Goal: Complete application form

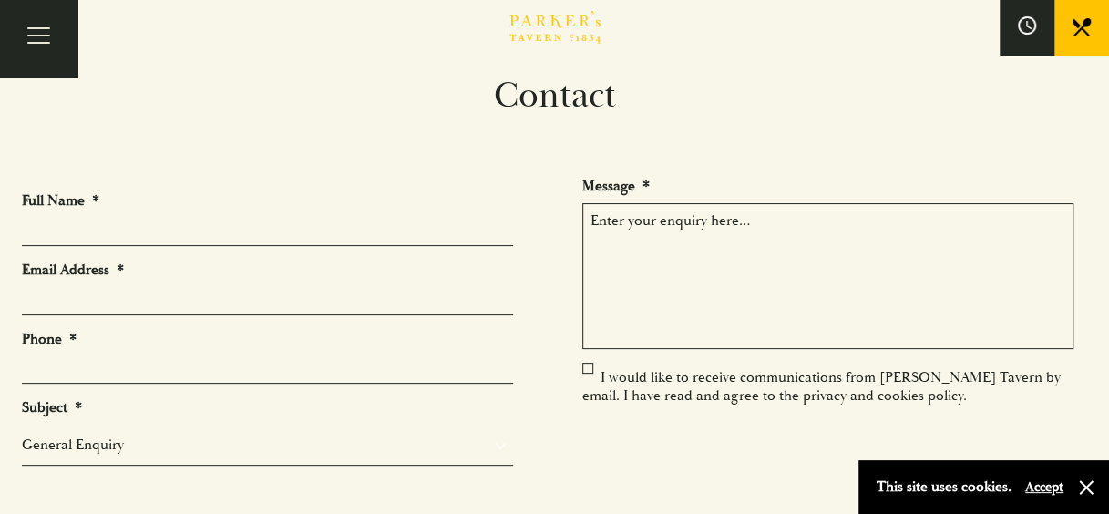
scroll to position [60, 0]
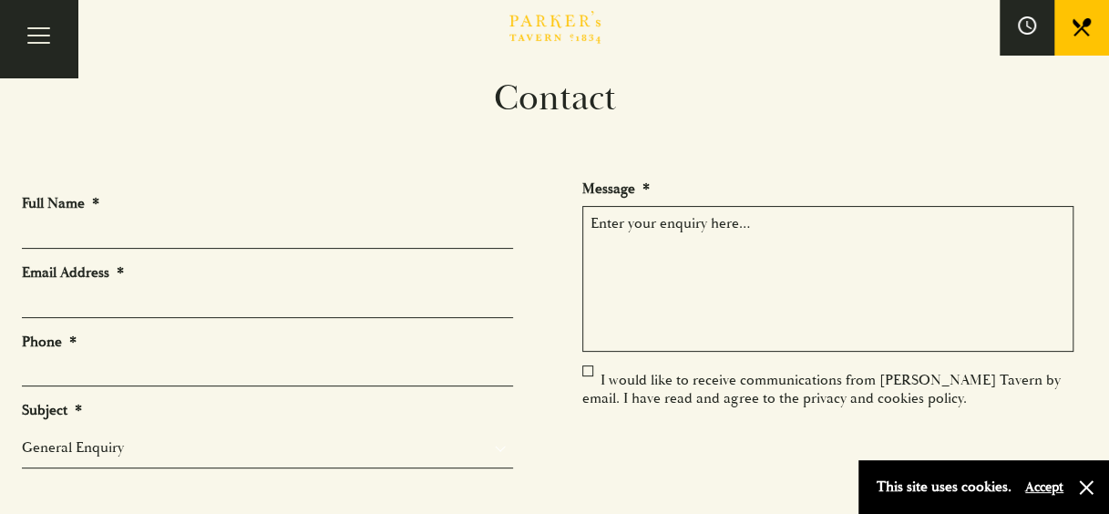
drag, startPoint x: 706, startPoint y: 236, endPoint x: 697, endPoint y: 237, distance: 9.2
click at [706, 240] on textarea "Message *" at bounding box center [827, 279] width 491 height 146
paste textarea "Good afternoon, I hope you are well. I am enquiring for a cost to rent a room f…"
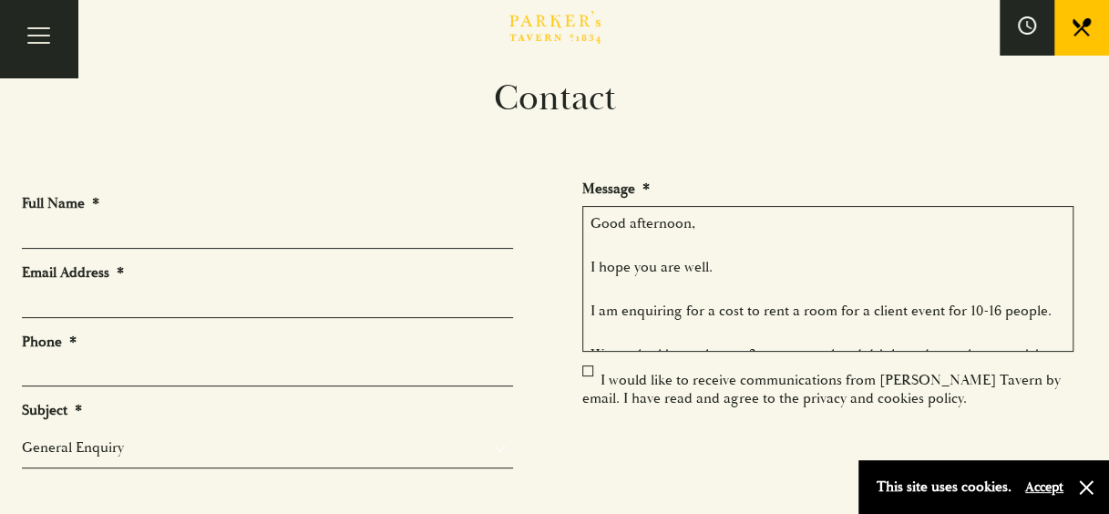
scroll to position [143, 0]
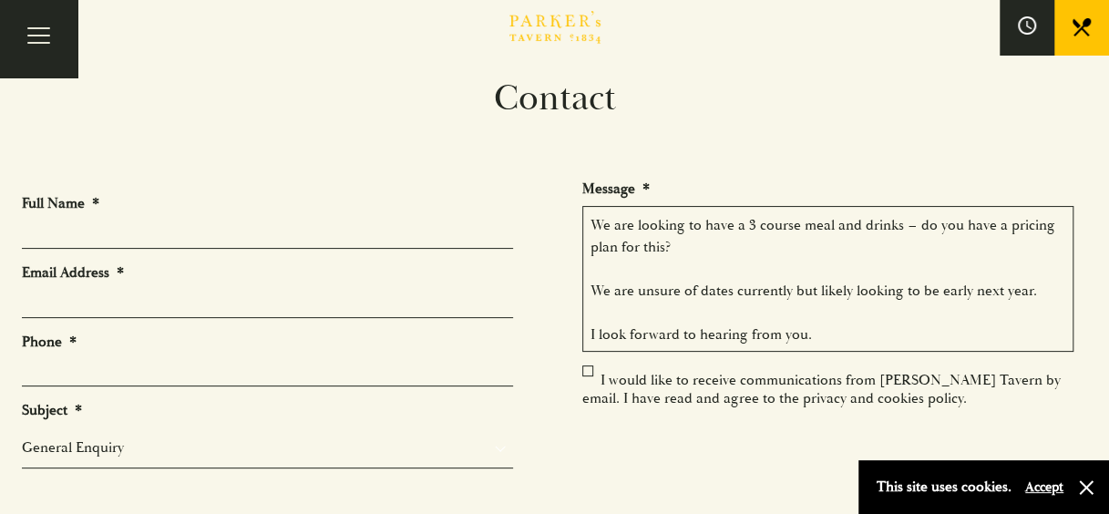
type textarea "Good afternoon, I hope you are well. I am enquiring for a cost to rent a room f…"
click at [41, 202] on label "Full Name *" at bounding box center [60, 203] width 77 height 19
click at [41, 220] on input "Full Name *" at bounding box center [267, 234] width 491 height 28
click at [76, 222] on input "Full Name *" at bounding box center [267, 234] width 491 height 28
type input "[PERSON_NAME]"
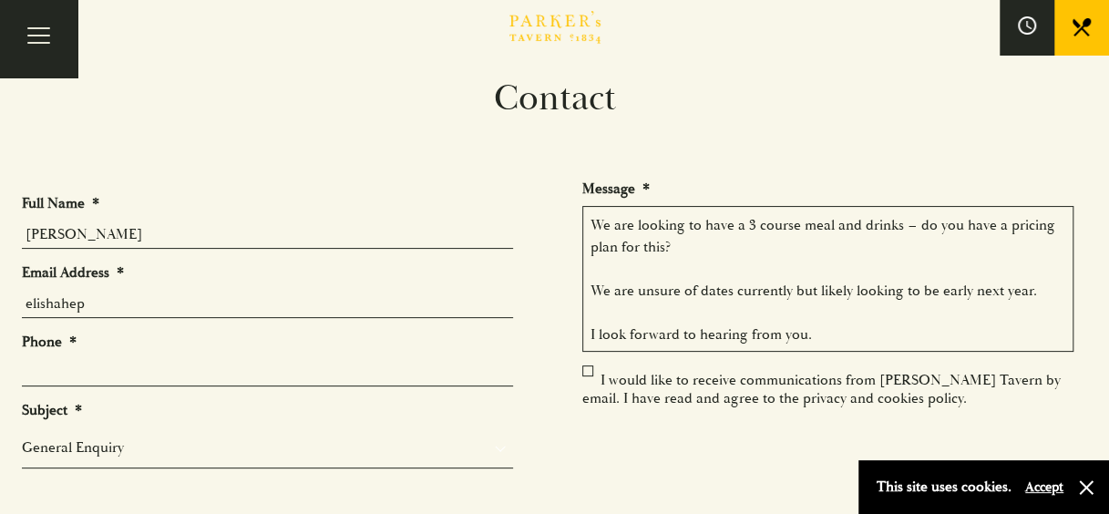
type input "[EMAIL_ADDRESS][DOMAIN_NAME][PERSON_NAME]"
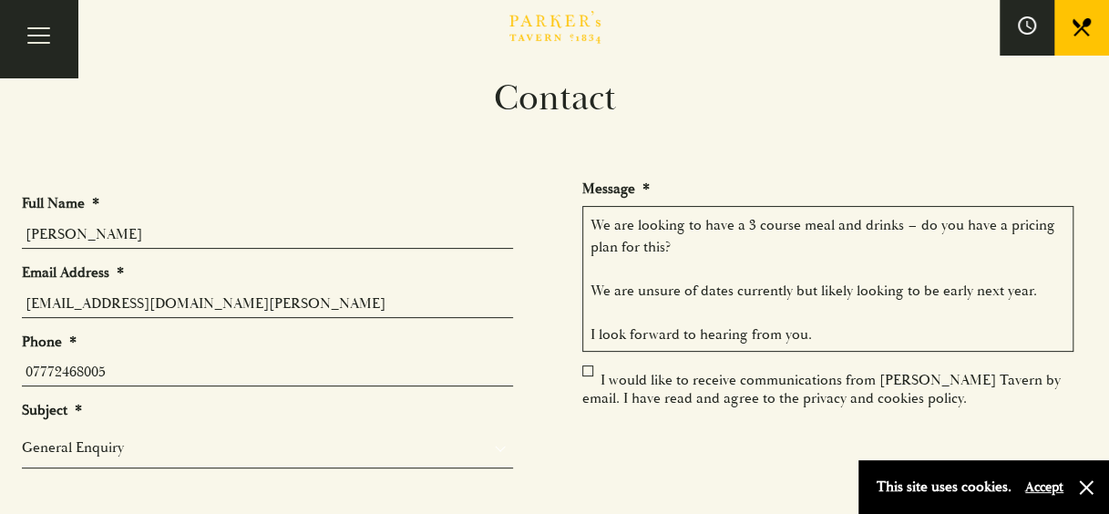
type input "07772468005"
click at [146, 440] on select "General Enquiry Private Bookings Group Bookings Events" at bounding box center [267, 447] width 491 height 22
select select "Private Bookings"
click at [22, 436] on select "General Enquiry Private Bookings Group Bookings Events" at bounding box center [267, 447] width 491 height 22
click at [251, 179] on ul "Full Name * [PERSON_NAME] Email Address * [EMAIL_ADDRESS][DOMAIN_NAME][PERSON_N…" at bounding box center [555, 338] width 1066 height 318
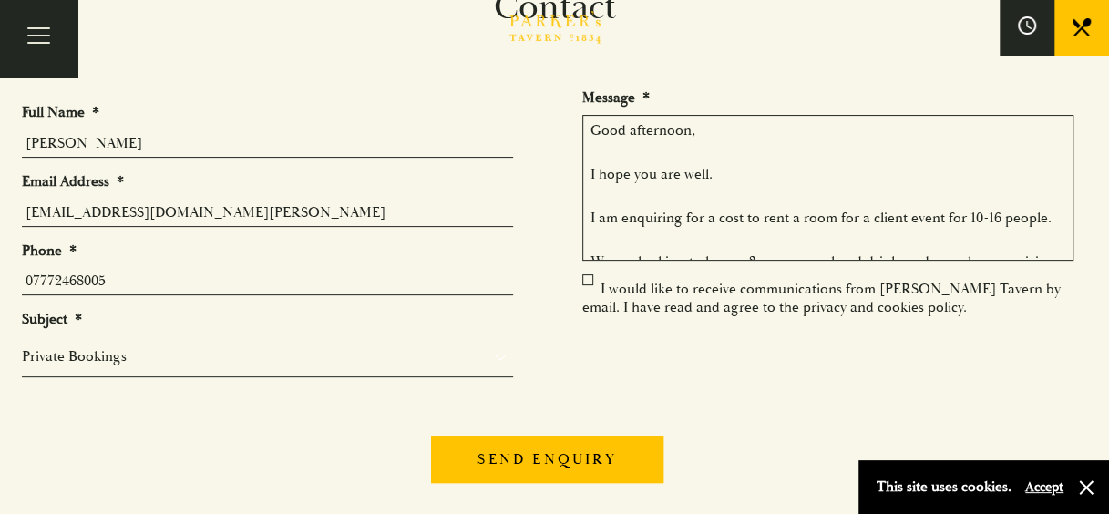
scroll to position [0, 0]
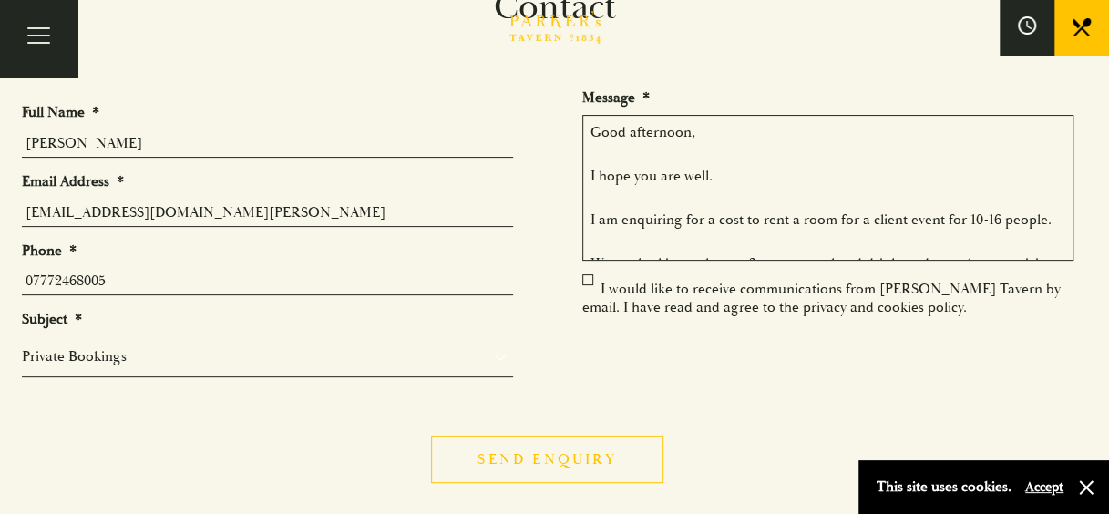
click at [528, 466] on input "Send enquiry" at bounding box center [546, 458] width 231 height 47
click at [516, 457] on input "Send enquiry" at bounding box center [532, 458] width 231 height 47
